Goal: Communication & Community: Share content

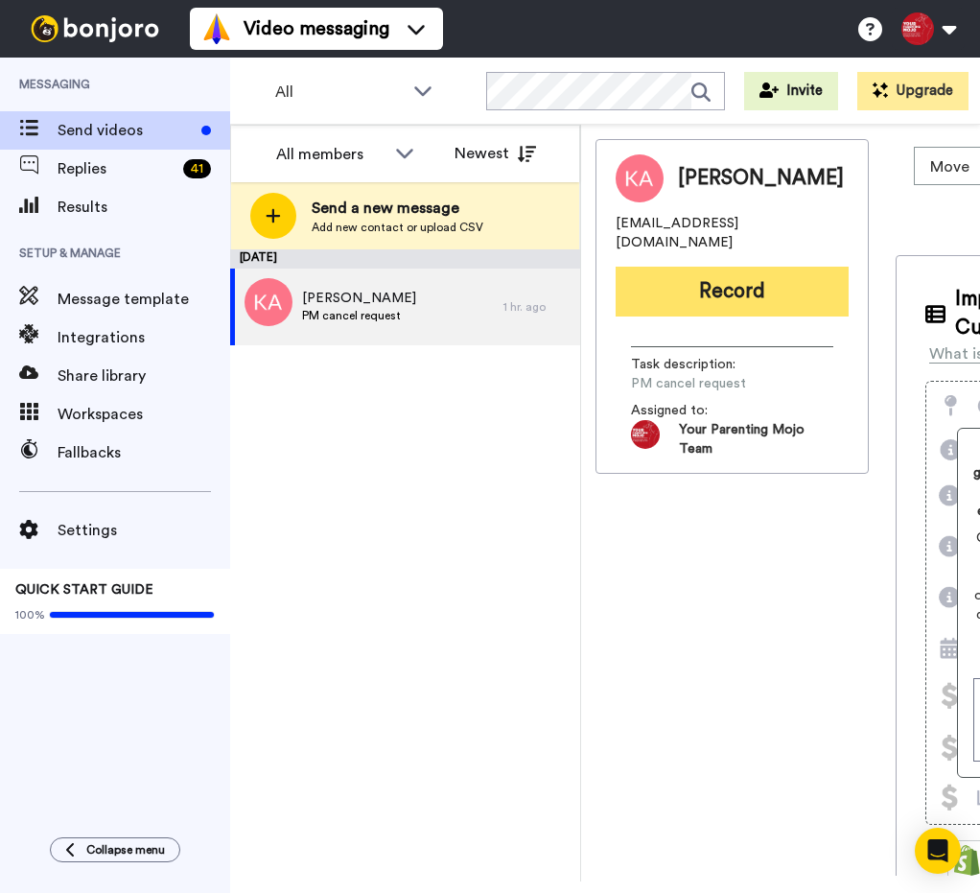
click at [773, 279] on button "Record" at bounding box center [732, 292] width 233 height 50
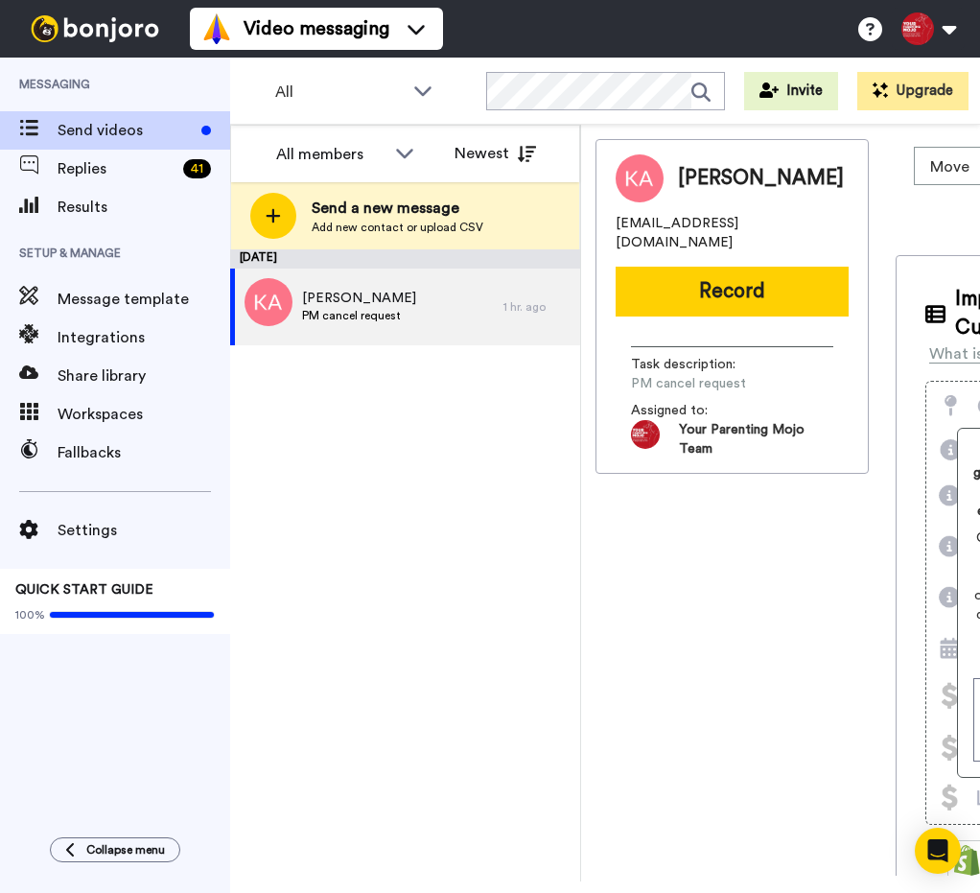
click at [772, 279] on div at bounding box center [490, 446] width 980 height 893
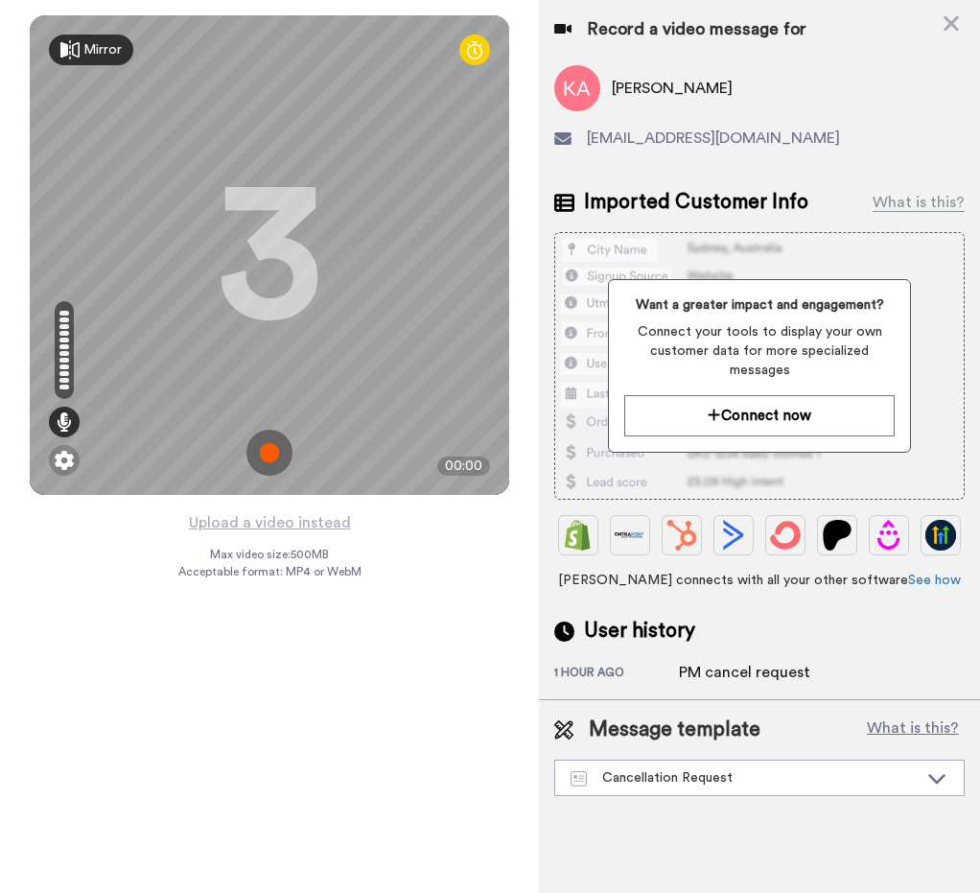
click at [280, 436] on img at bounding box center [269, 453] width 46 height 46
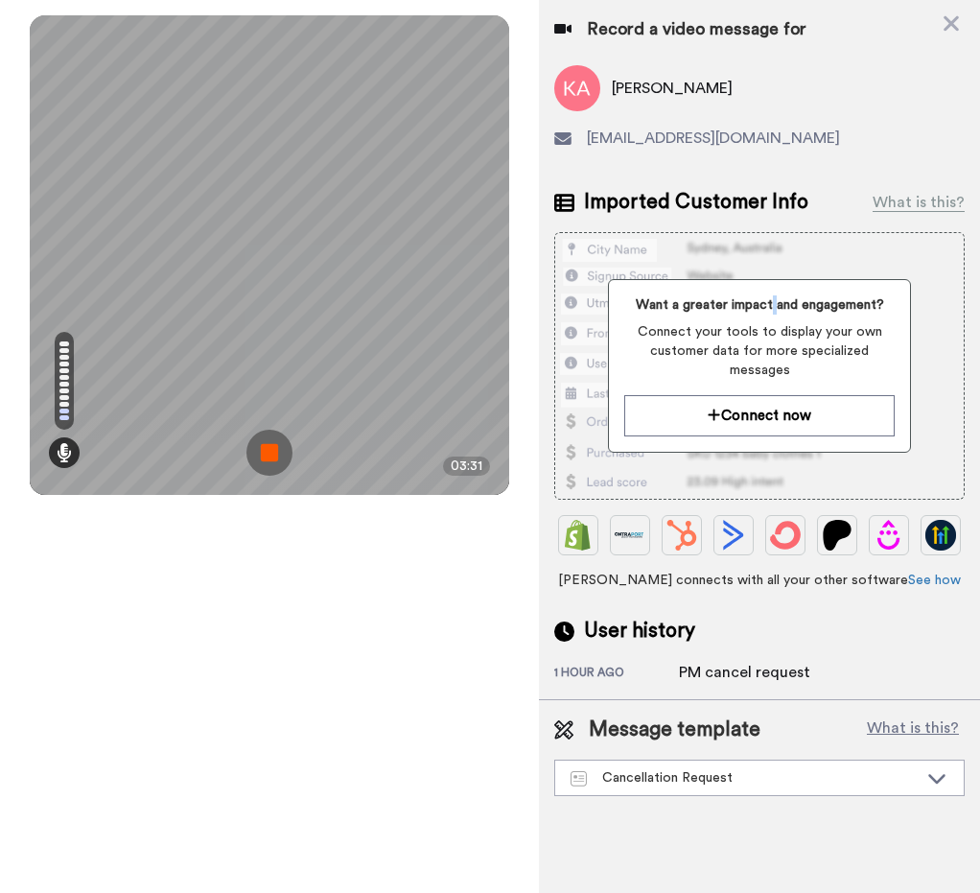
click at [284, 441] on img at bounding box center [269, 453] width 46 height 46
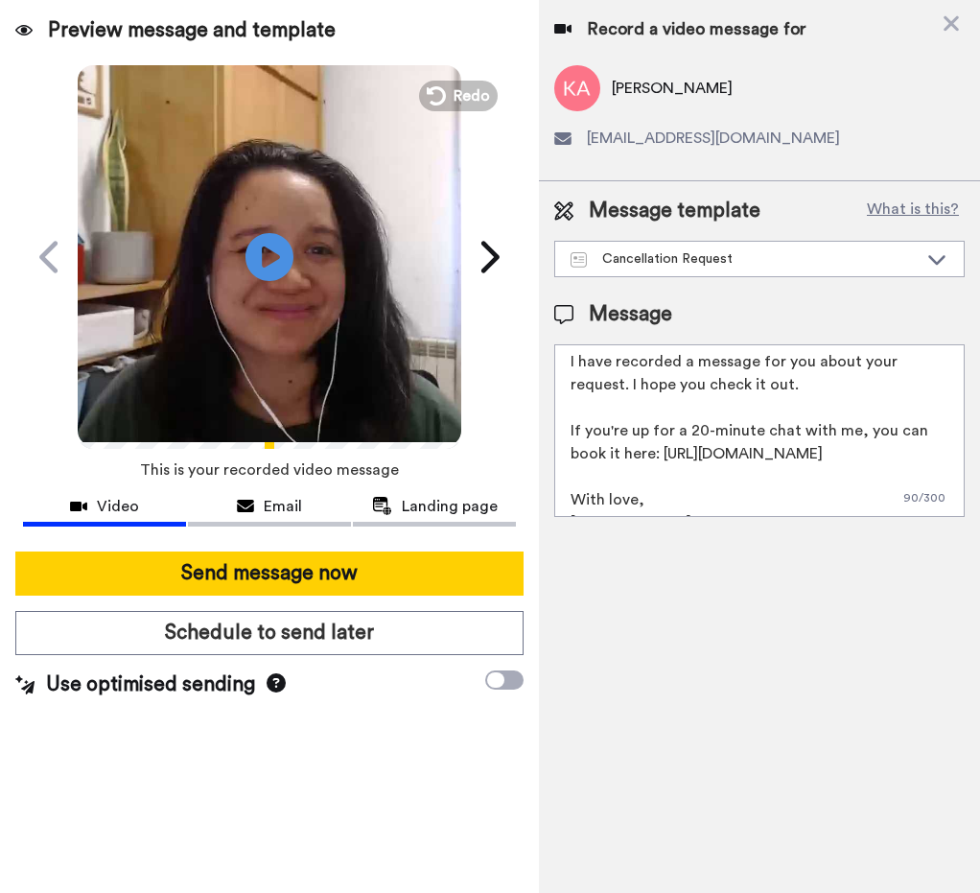
scroll to position [74, 0]
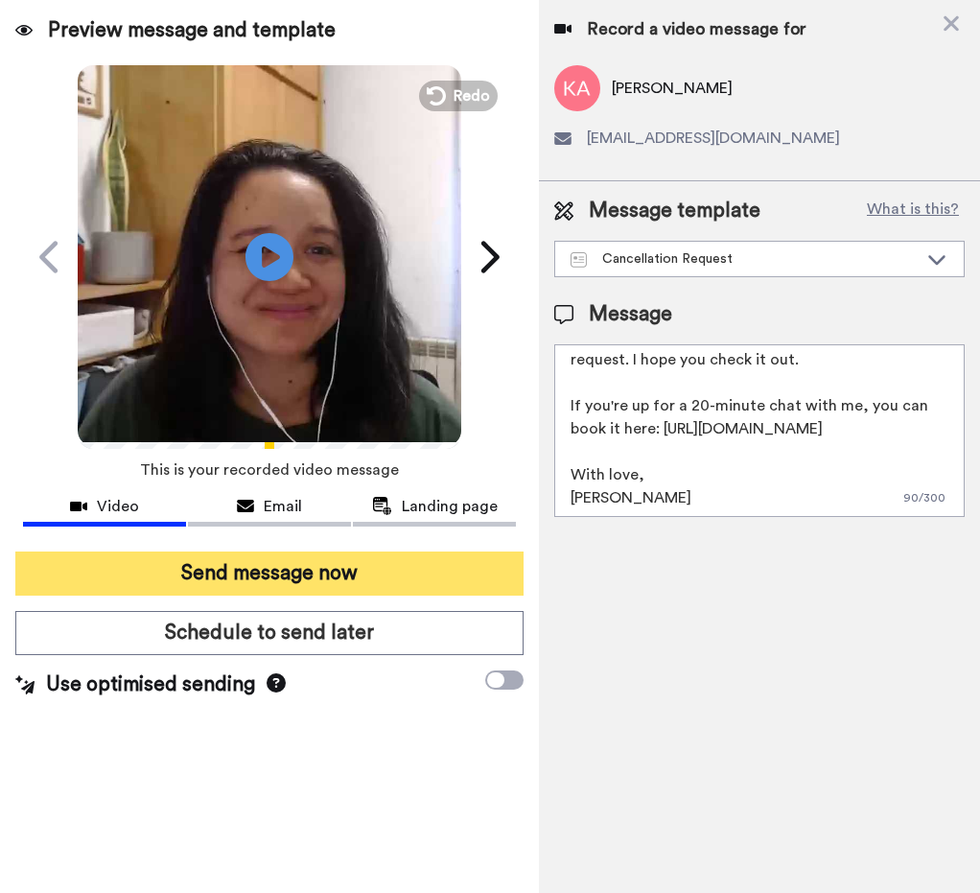
click at [401, 572] on button "Send message now" at bounding box center [269, 573] width 508 height 44
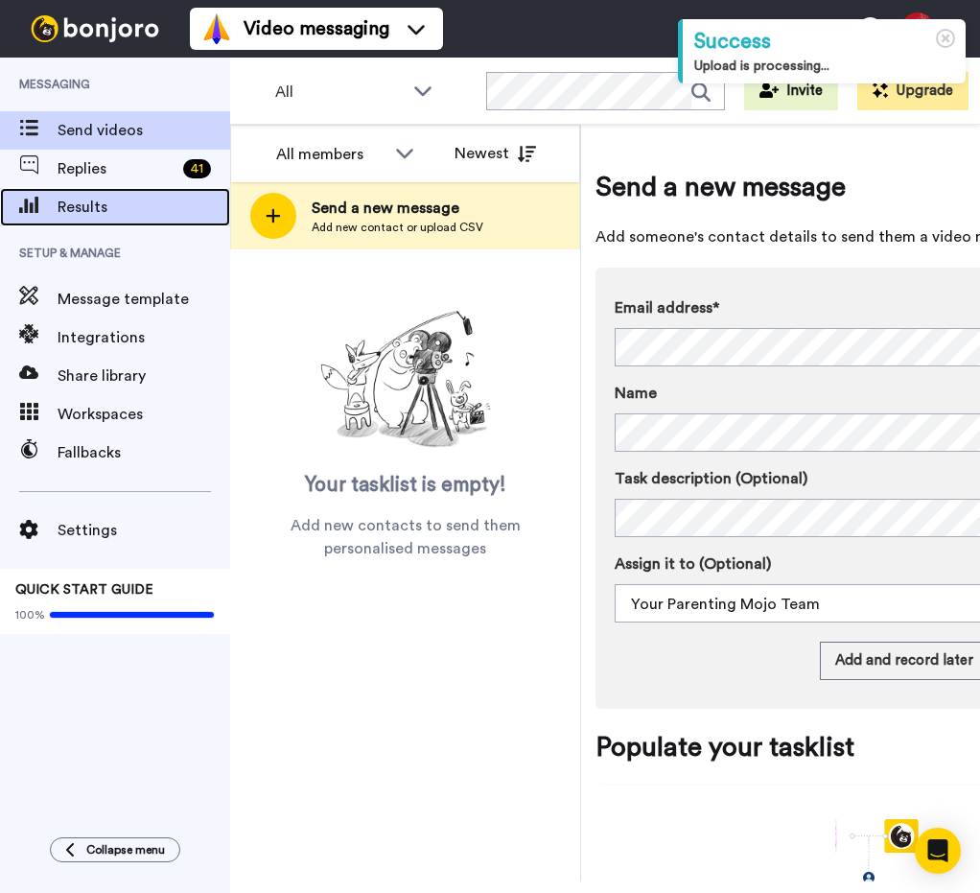
click at [179, 189] on div "Results" at bounding box center [115, 207] width 230 height 38
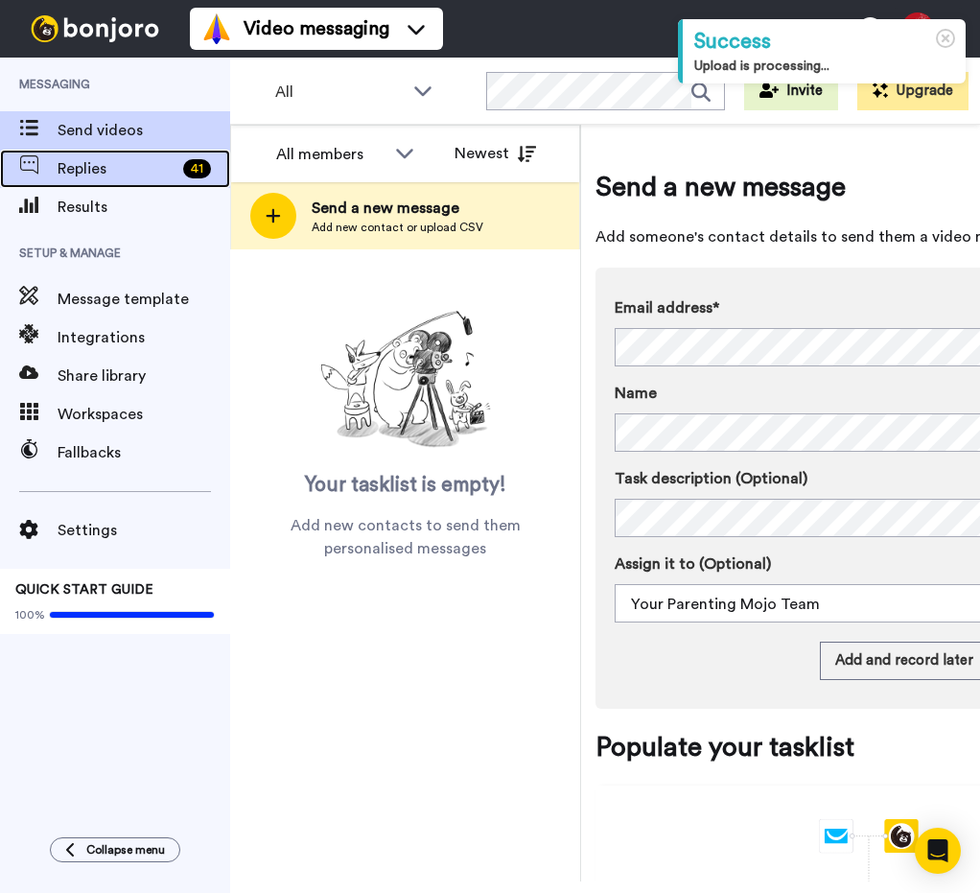
click at [179, 185] on div "Replies 41" at bounding box center [115, 169] width 230 height 38
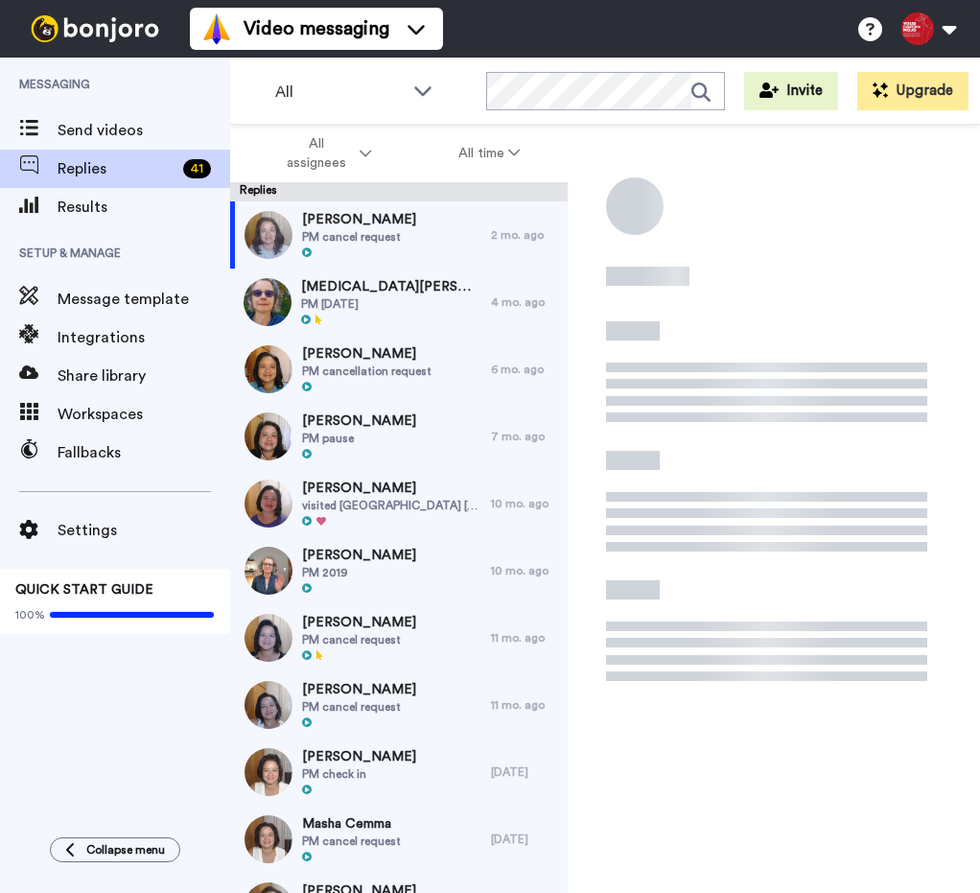
scroll to position [67, 0]
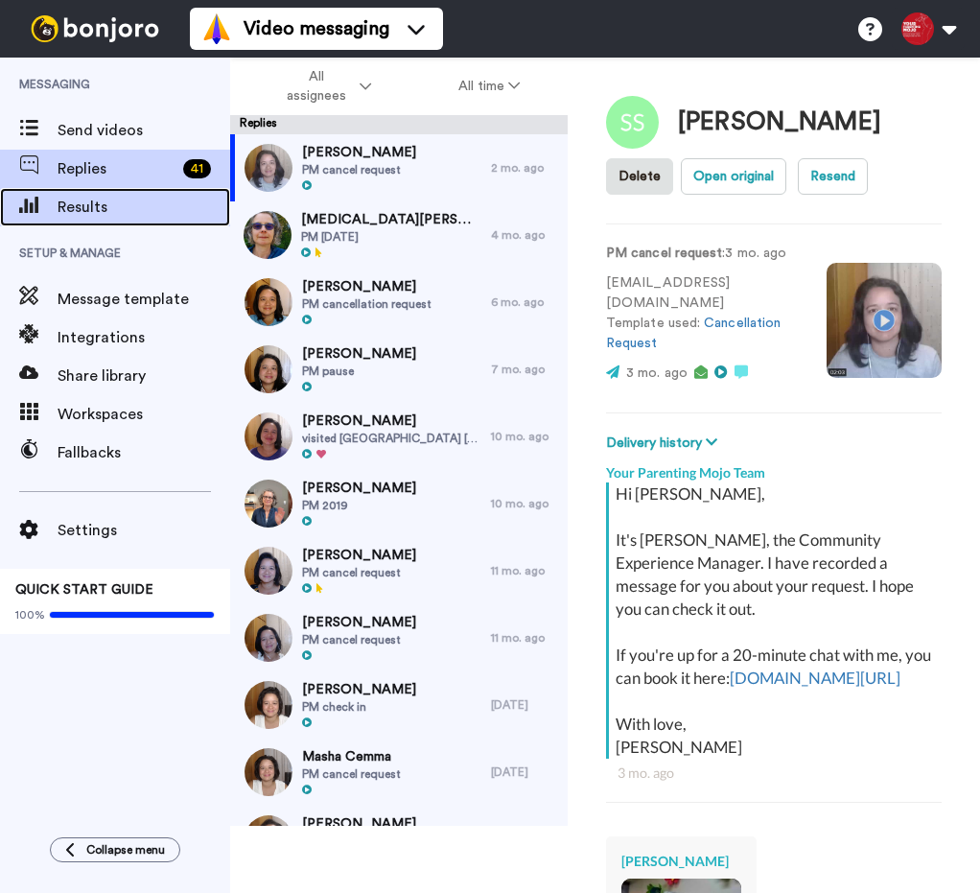
click at [144, 218] on span "Results" at bounding box center [144, 207] width 173 height 23
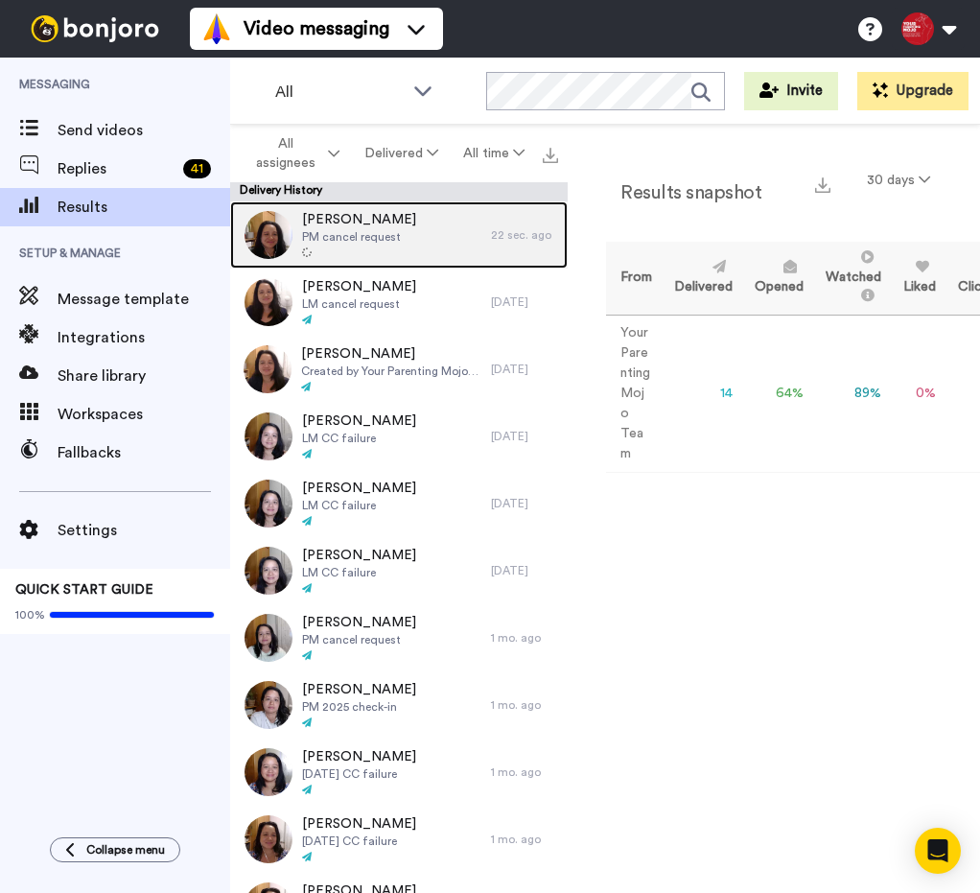
click at [382, 240] on span "PM cancel request" at bounding box center [359, 236] width 114 height 15
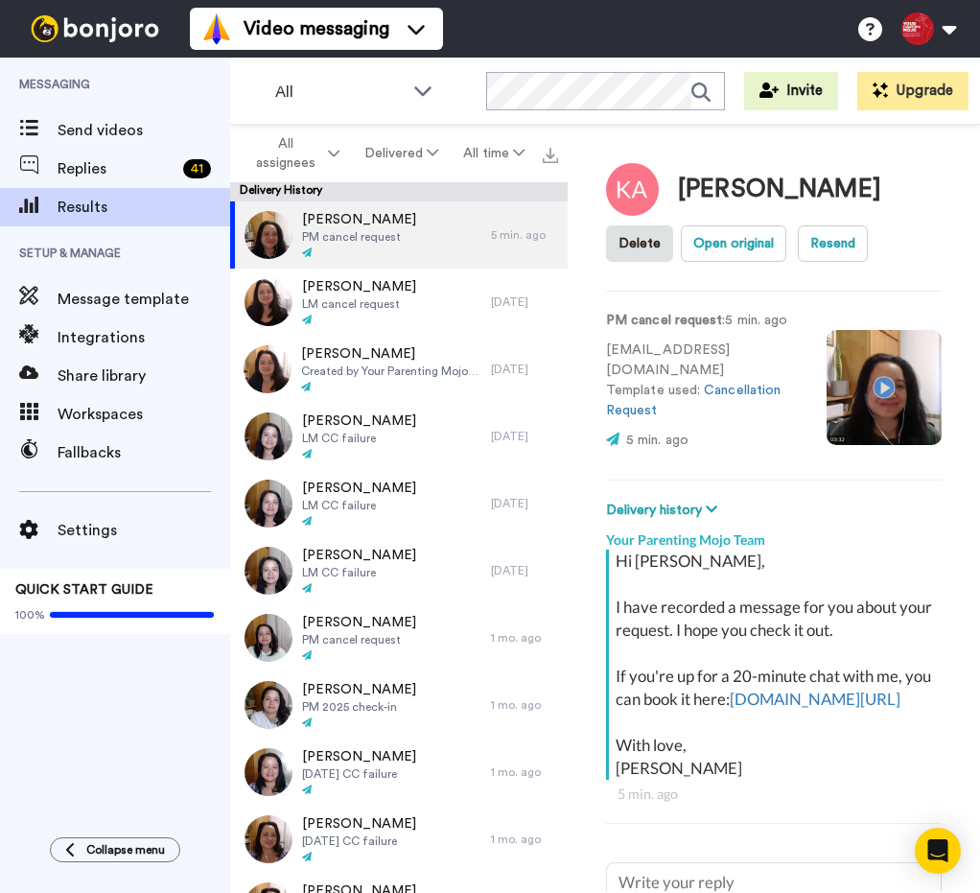
type textarea "x"
